Goal: Find specific page/section: Find specific page/section

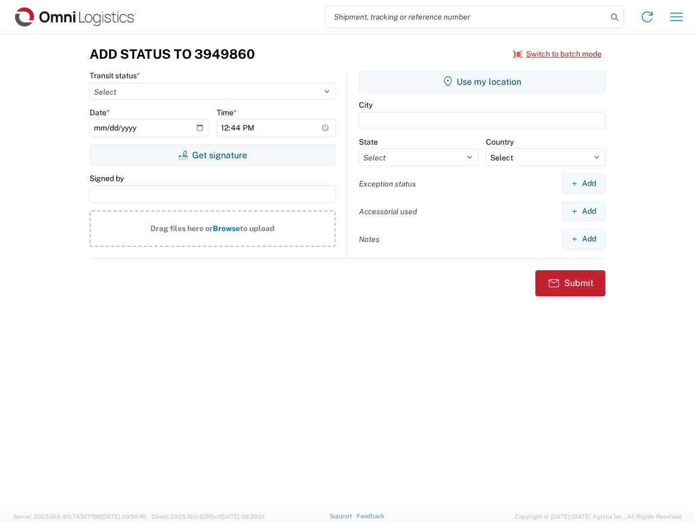
click at [467, 17] on input "search" at bounding box center [466, 17] width 281 height 21
click at [615, 17] on icon at bounding box center [614, 17] width 15 height 15
click at [648, 17] on icon at bounding box center [647, 16] width 17 height 17
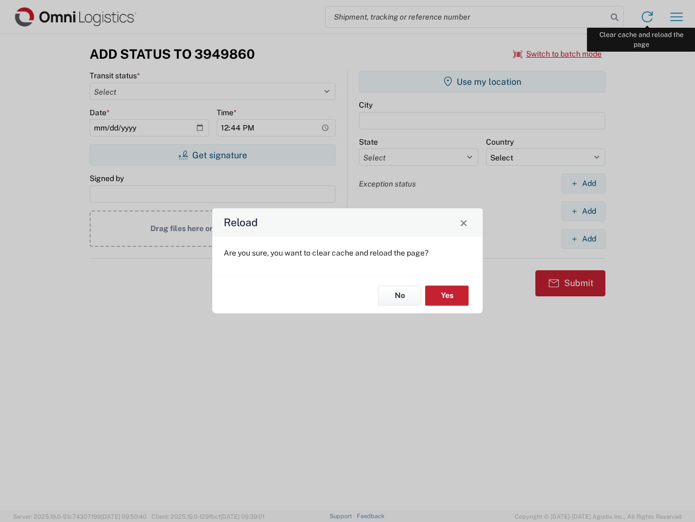
click at [677, 17] on div "Reload Are you sure, you want to clear cache and reload the page? No Yes" at bounding box center [347, 261] width 695 height 522
click at [558, 54] on div "Reload Are you sure, you want to clear cache and reload the page? No Yes" at bounding box center [347, 261] width 695 height 522
click at [212, 155] on div "Reload Are you sure, you want to clear cache and reload the page? No Yes" at bounding box center [347, 261] width 695 height 522
click at [482, 81] on div "Reload Are you sure, you want to clear cache and reload the page? No Yes" at bounding box center [347, 261] width 695 height 522
click at [583, 183] on div "Reload Are you sure, you want to clear cache and reload the page? No Yes" at bounding box center [347, 261] width 695 height 522
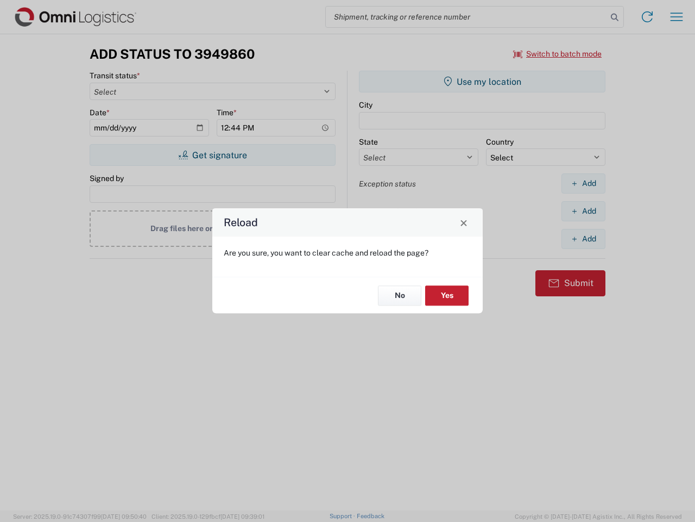
click at [583, 211] on div "Reload Are you sure, you want to clear cache and reload the page? No Yes" at bounding box center [347, 261] width 695 height 522
click at [583, 239] on div "Reload Are you sure, you want to clear cache and reload the page? No Yes" at bounding box center [347, 261] width 695 height 522
